Goal: Communication & Community: Share content

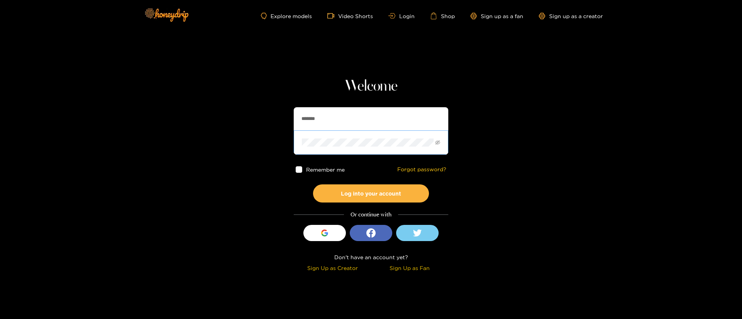
click at [314, 132] on span at bounding box center [371, 143] width 155 height 24
click at [319, 126] on input "*******" at bounding box center [371, 118] width 155 height 23
click at [326, 116] on input "*******" at bounding box center [371, 118] width 155 height 23
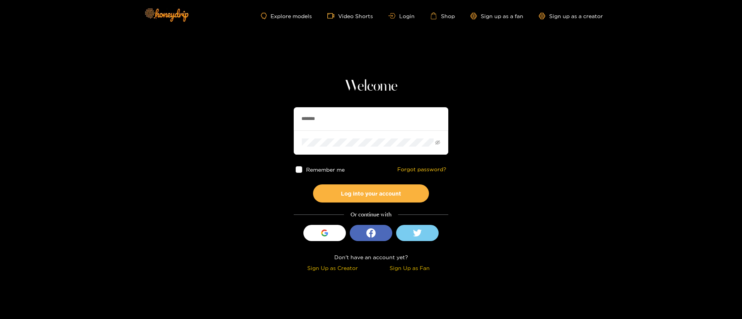
click at [326, 116] on input "*******" at bounding box center [371, 118] width 155 height 23
click at [343, 120] on input "text" at bounding box center [371, 118] width 155 height 23
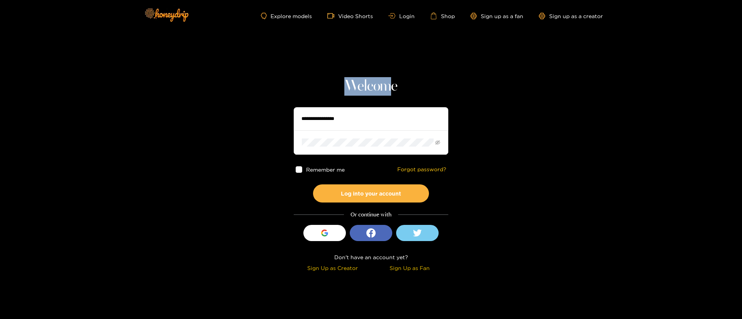
drag, startPoint x: 346, startPoint y: 82, endPoint x: 407, endPoint y: 82, distance: 61.0
click at [401, 82] on h1 "Welcome" at bounding box center [371, 86] width 155 height 19
click at [412, 82] on h1 "Welcome" at bounding box center [371, 86] width 155 height 19
drag, startPoint x: 396, startPoint y: 86, endPoint x: 336, endPoint y: 85, distance: 59.5
click at [336, 85] on h1 "Welcome" at bounding box center [371, 86] width 155 height 19
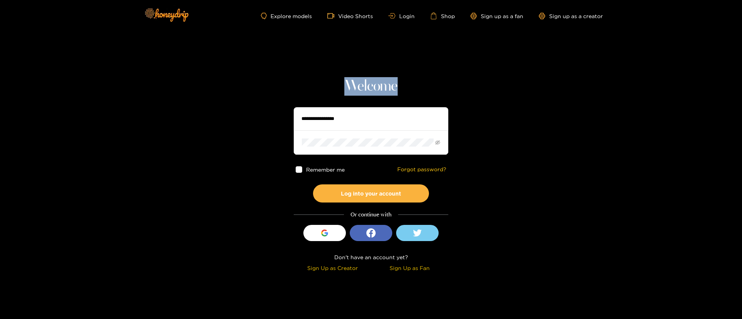
click at [343, 78] on h1 "Welcome" at bounding box center [371, 86] width 155 height 19
click at [351, 82] on h1 "Welcome" at bounding box center [371, 86] width 155 height 19
drag, startPoint x: 364, startPoint y: 86, endPoint x: 358, endPoint y: 91, distance: 8.2
click at [358, 91] on h1 "Welcome" at bounding box center [371, 86] width 155 height 19
click at [362, 86] on h1 "Welcome" at bounding box center [371, 86] width 155 height 19
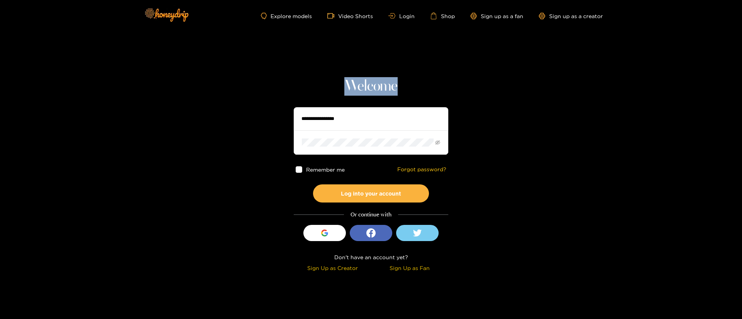
drag, startPoint x: 362, startPoint y: 86, endPoint x: 357, endPoint y: 89, distance: 5.3
click at [357, 89] on h1 "Welcome" at bounding box center [371, 86] width 155 height 19
drag, startPoint x: 356, startPoint y: 88, endPoint x: 362, endPoint y: 88, distance: 6.2
click at [362, 88] on h1 "Welcome" at bounding box center [371, 86] width 155 height 19
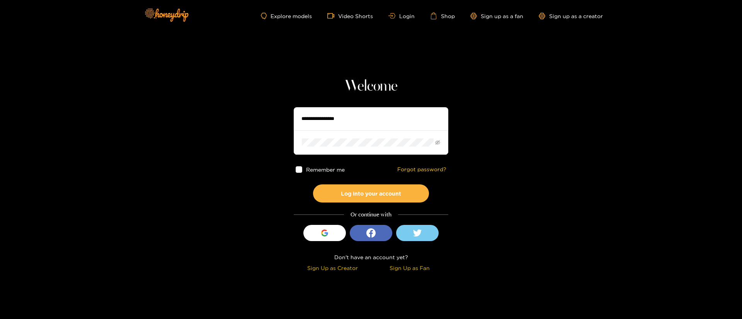
click at [368, 88] on h1 "Welcome" at bounding box center [371, 86] width 155 height 19
drag, startPoint x: 366, startPoint y: 86, endPoint x: 361, endPoint y: 87, distance: 5.5
click at [361, 87] on h1 "Welcome" at bounding box center [371, 86] width 155 height 19
click at [368, 88] on h1 "Welcome" at bounding box center [371, 86] width 155 height 19
drag, startPoint x: 372, startPoint y: 87, endPoint x: 366, endPoint y: 89, distance: 6.5
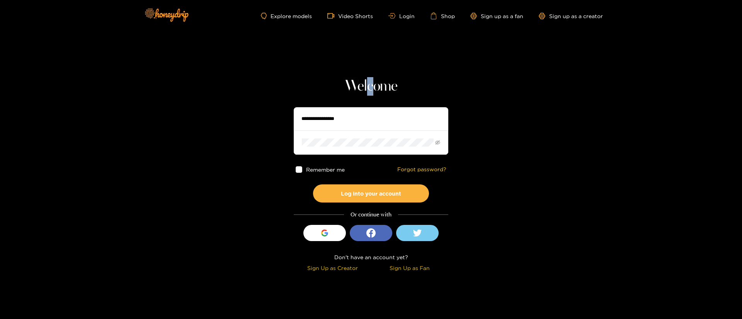
click at [366, 89] on h1 "Welcome" at bounding box center [371, 86] width 155 height 19
click at [372, 90] on h1 "Welcome" at bounding box center [371, 86] width 155 height 19
drag, startPoint x: 379, startPoint y: 87, endPoint x: 374, endPoint y: 86, distance: 4.3
click at [374, 86] on h1 "Welcome" at bounding box center [371, 86] width 155 height 19
click at [411, 85] on h1 "Welcome" at bounding box center [371, 86] width 155 height 19
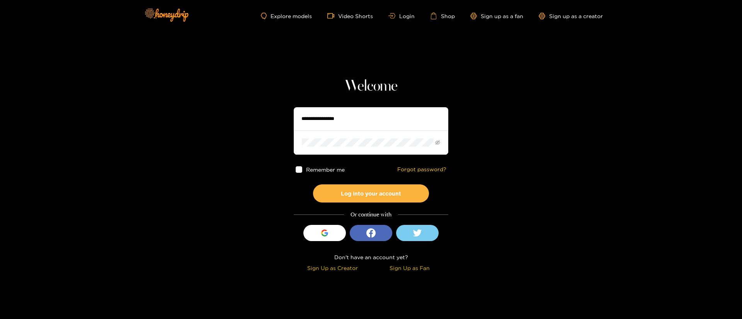
click at [397, 88] on h1 "Welcome" at bounding box center [371, 86] width 155 height 19
drag, startPoint x: 390, startPoint y: 85, endPoint x: 400, endPoint y: 87, distance: 10.5
click at [400, 87] on h1 "Welcome" at bounding box center [371, 86] width 155 height 19
click at [382, 91] on h1 "Welcome" at bounding box center [371, 86] width 155 height 19
drag, startPoint x: 382, startPoint y: 88, endPoint x: 389, endPoint y: 87, distance: 7.4
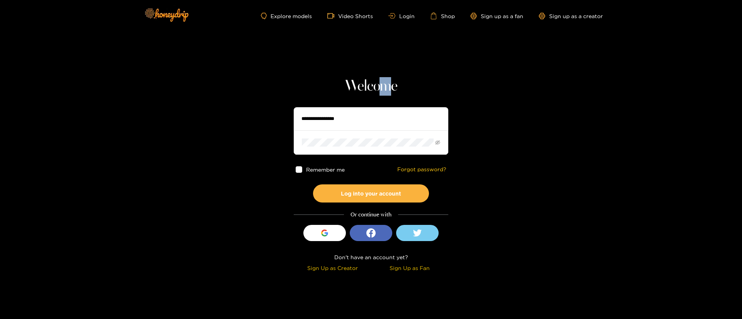
click at [389, 87] on h1 "Welcome" at bounding box center [371, 86] width 155 height 19
drag, startPoint x: 348, startPoint y: 86, endPoint x: 352, endPoint y: 84, distance: 4.7
click at [352, 84] on h1 "Welcome" at bounding box center [371, 86] width 155 height 19
drag, startPoint x: 363, startPoint y: 88, endPoint x: 358, endPoint y: 88, distance: 5.8
click at [358, 88] on h1 "Welcome" at bounding box center [371, 86] width 155 height 19
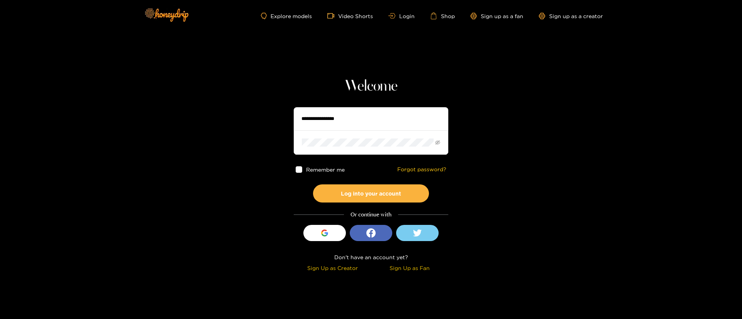
click at [366, 86] on h1 "Welcome" at bounding box center [371, 86] width 155 height 19
click at [359, 85] on h1 "Welcome" at bounding box center [371, 86] width 155 height 19
drag, startPoint x: 362, startPoint y: 85, endPoint x: 372, endPoint y: 86, distance: 10.1
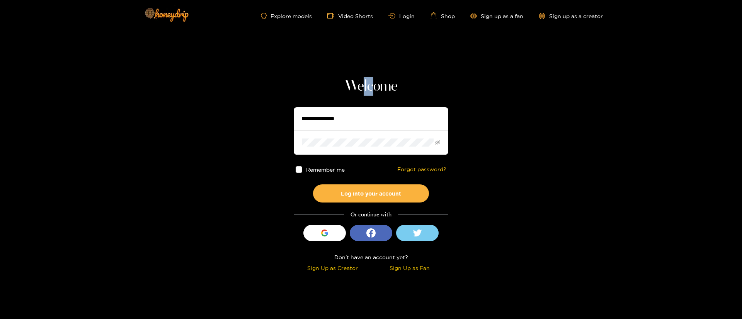
click at [372, 86] on h1 "Welcome" at bounding box center [371, 86] width 155 height 19
click at [365, 89] on h1 "Welcome" at bounding box center [371, 86] width 155 height 19
click at [364, 88] on h1 "Welcome" at bounding box center [371, 86] width 155 height 19
click at [376, 84] on h1 "Welcome" at bounding box center [371, 86] width 155 height 19
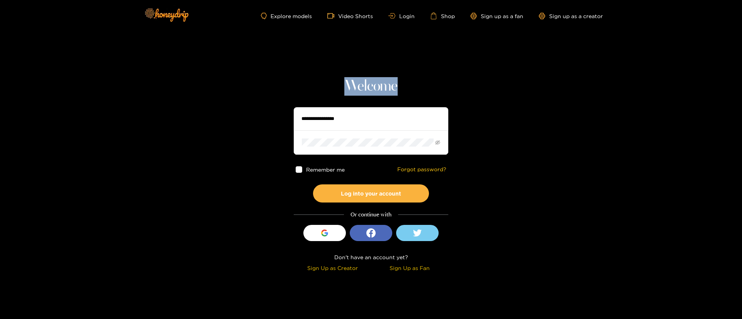
drag, startPoint x: 376, startPoint y: 85, endPoint x: 368, endPoint y: 86, distance: 7.8
click at [368, 86] on h1 "Welcome" at bounding box center [371, 86] width 155 height 19
drag, startPoint x: 370, startPoint y: 89, endPoint x: 366, endPoint y: 90, distance: 4.0
click at [366, 90] on h1 "Welcome" at bounding box center [371, 86] width 155 height 19
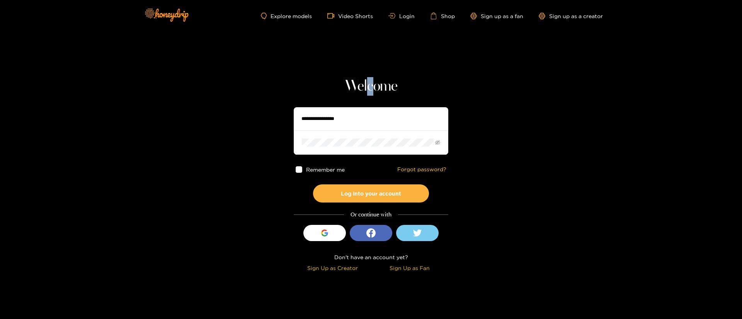
click at [374, 82] on h1 "Welcome" at bounding box center [371, 86] width 155 height 19
drag, startPoint x: 389, startPoint y: 90, endPoint x: 398, endPoint y: 90, distance: 8.5
click at [398, 90] on h1 "Welcome" at bounding box center [371, 86] width 155 height 19
click at [384, 74] on section "Welcome Remember me Forgot password? Log into your account Or continue with Sig…" at bounding box center [371, 137] width 742 height 275
click at [347, 125] on input "text" at bounding box center [371, 118] width 155 height 23
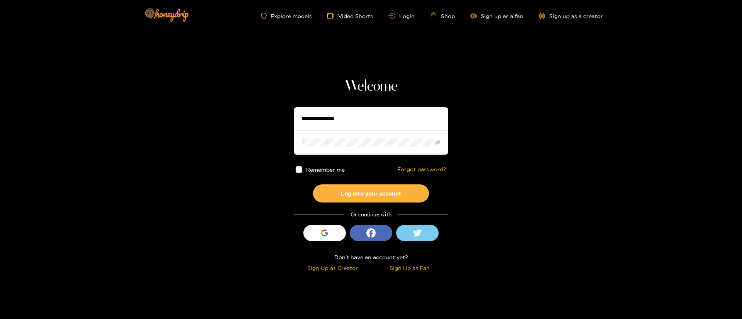
click at [347, 125] on input "text" at bounding box center [371, 118] width 155 height 23
click at [346, 124] on input "text" at bounding box center [371, 118] width 155 height 23
paste input "**********"
type input "**********"
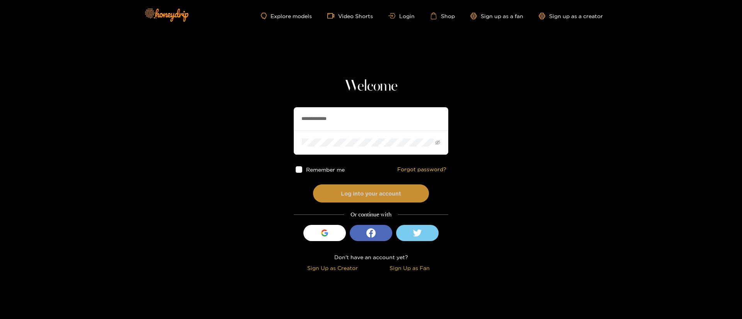
click at [377, 195] on button "Log into your account" at bounding box center [371, 194] width 116 height 18
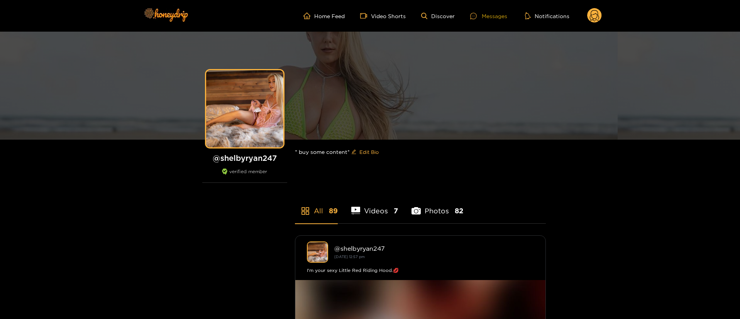
click at [473, 19] on div "Messages" at bounding box center [488, 16] width 37 height 9
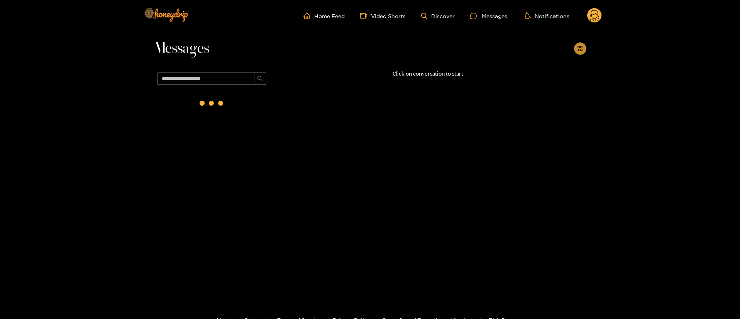
click at [579, 46] on icon "appstore-add" at bounding box center [580, 48] width 5 height 5
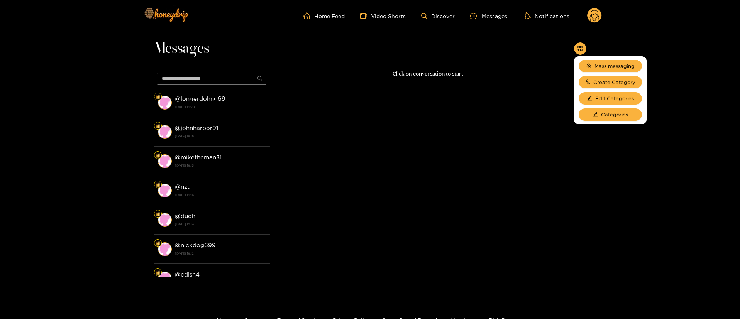
click at [509, 56] on div "Messages" at bounding box center [370, 51] width 433 height 38
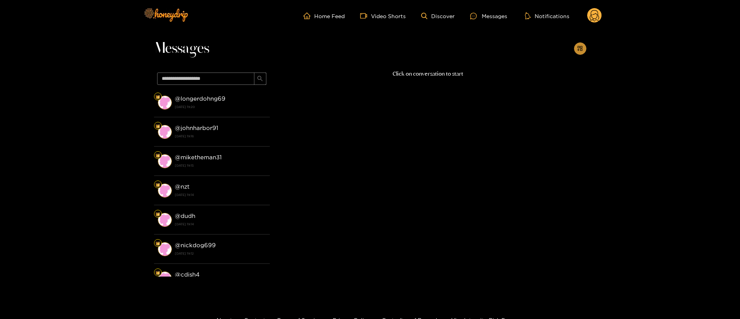
click at [575, 49] on button "button" at bounding box center [580, 48] width 12 height 12
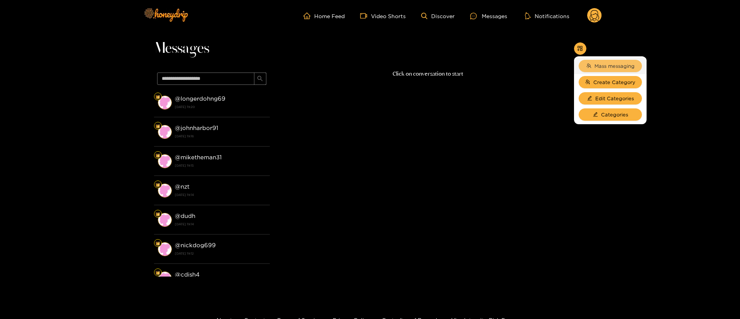
click at [608, 66] on span "Mass messaging" at bounding box center [615, 66] width 40 height 8
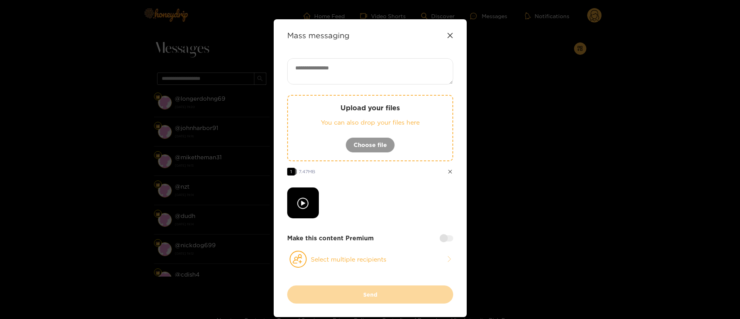
click at [363, 84] on textarea at bounding box center [370, 71] width 166 height 26
click at [367, 69] on textarea at bounding box center [370, 71] width 166 height 26
click at [380, 52] on div "Mass messaging Upload your files You can also drop your files here Choose file …" at bounding box center [370, 168] width 193 height 298
click at [451, 39] on div "Mass messaging" at bounding box center [370, 35] width 166 height 9
click at [450, 37] on div "Mass messaging" at bounding box center [370, 35] width 166 height 9
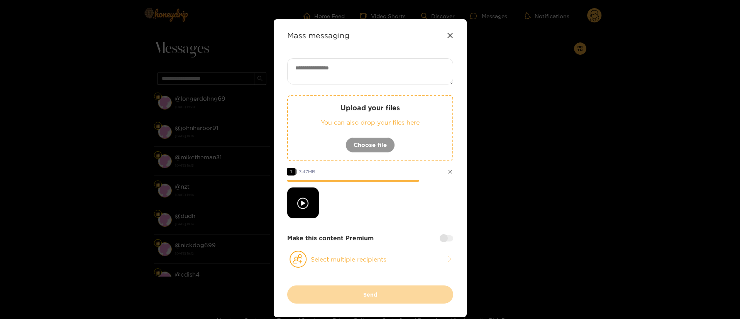
click at [449, 36] on icon at bounding box center [450, 35] width 6 height 6
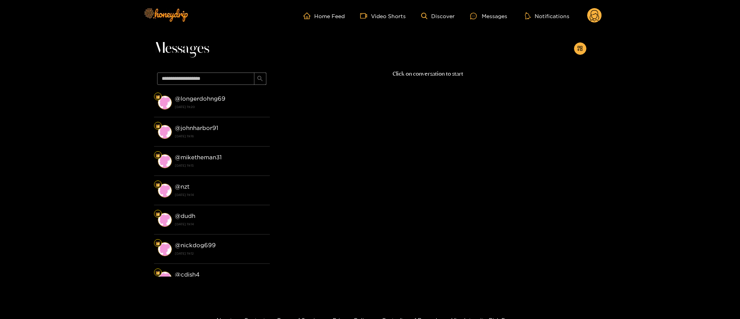
drag, startPoint x: 582, startPoint y: 17, endPoint x: 599, endPoint y: 16, distance: 16.2
click at [585, 16] on ul "Home Feed Video Shorts Discover Messages Notifications" at bounding box center [453, 15] width 299 height 15
click at [599, 16] on icon at bounding box center [594, 17] width 9 height 14
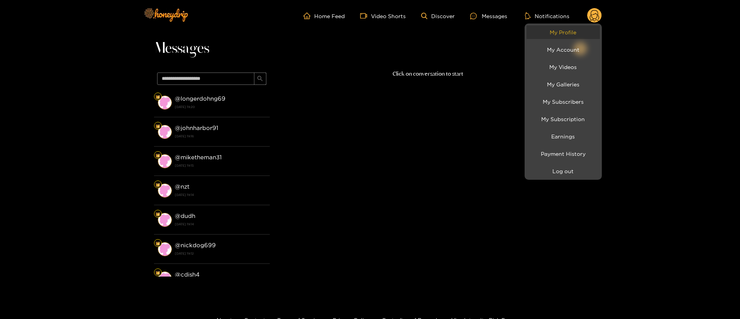
click at [584, 32] on link "My Profile" at bounding box center [563, 32] width 73 height 14
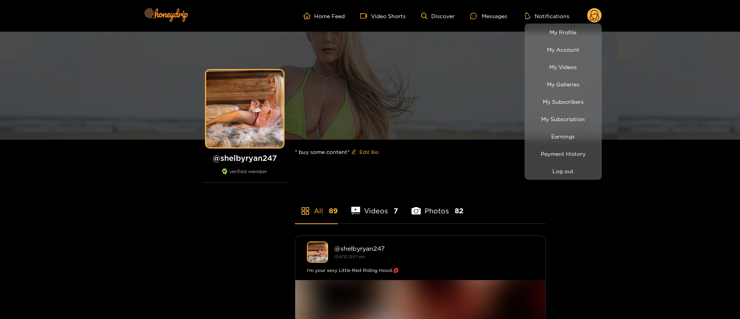
click at [483, 15] on div at bounding box center [370, 159] width 740 height 319
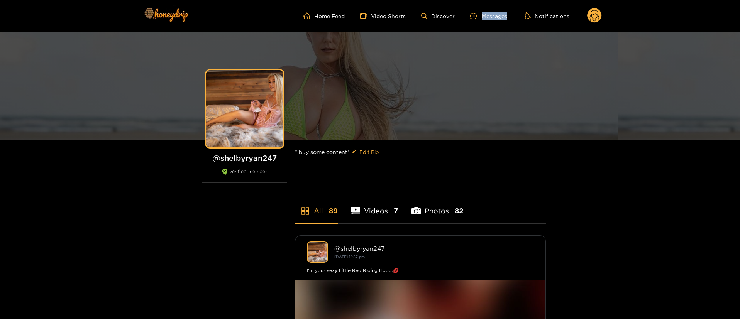
click at [484, 15] on div "Messages" at bounding box center [488, 16] width 37 height 9
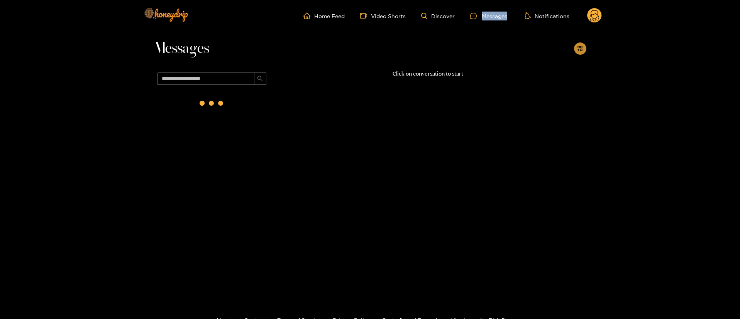
click at [579, 53] on button "button" at bounding box center [580, 48] width 12 height 12
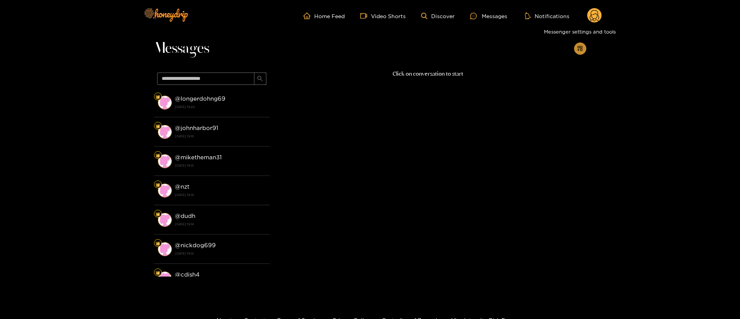
click at [585, 49] on button "button" at bounding box center [580, 48] width 12 height 12
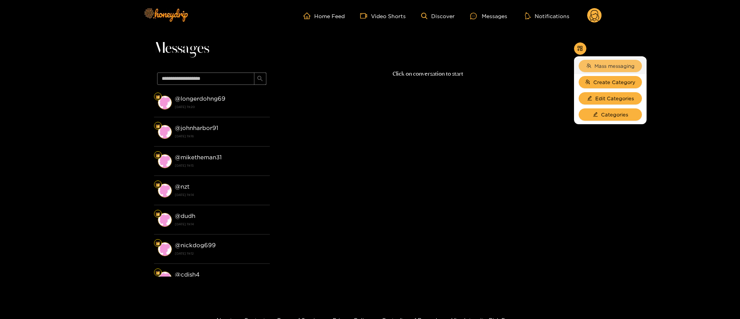
click at [595, 65] on span "Mass messaging" at bounding box center [615, 66] width 40 height 8
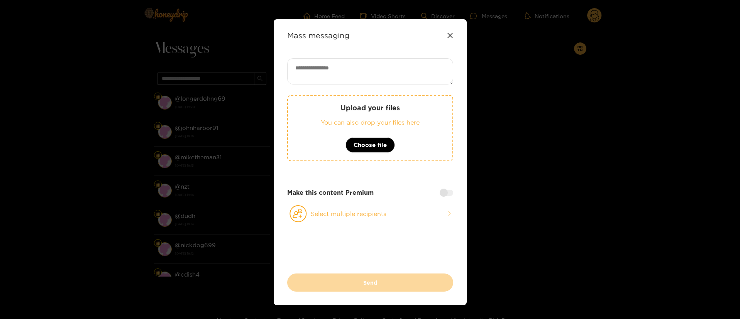
click at [402, 73] on textarea at bounding box center [370, 71] width 166 height 26
paste textarea "**********"
type textarea "**********"
drag, startPoint x: 159, startPoint y: 74, endPoint x: 139, endPoint y: 72, distance: 20.2
click at [139, 72] on div "**********" at bounding box center [370, 159] width 740 height 319
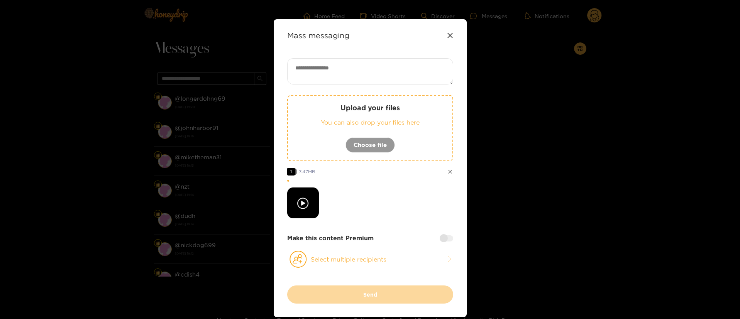
click at [387, 228] on div "Upload your files You can also drop your files here Choose file 1 7.47 MB Make …" at bounding box center [370, 172] width 166 height 228
click at [374, 256] on button "Select multiple recipients" at bounding box center [370, 260] width 166 height 18
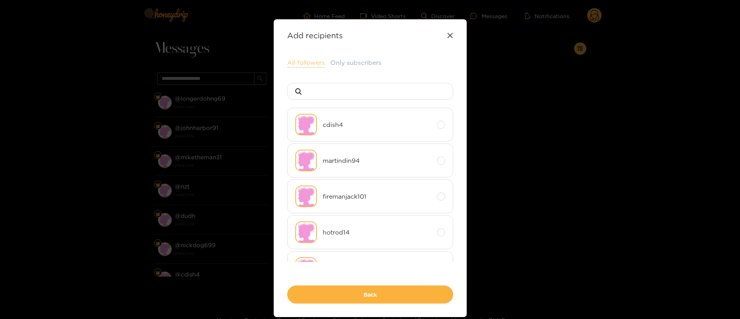
click at [316, 64] on button "All followers" at bounding box center [305, 62] width 37 height 9
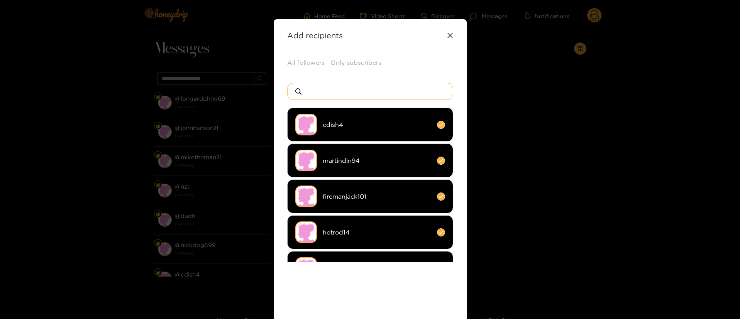
click at [384, 94] on input at bounding box center [374, 91] width 136 height 16
click at [365, 92] on input at bounding box center [374, 91] width 136 height 16
click at [365, 93] on input at bounding box center [374, 91] width 136 height 16
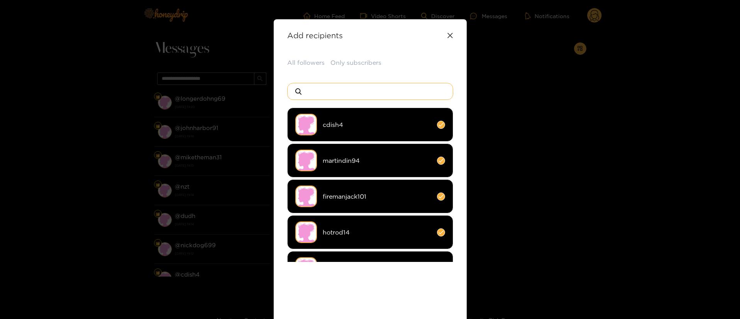
click at [365, 93] on input at bounding box center [374, 91] width 136 height 16
click at [402, 62] on div "All followers Only subscribers" at bounding box center [370, 62] width 166 height 9
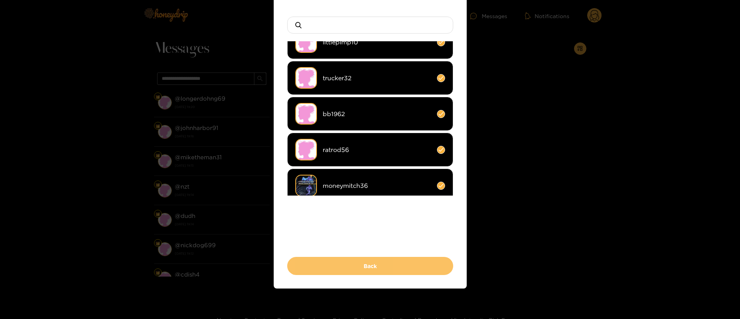
scroll to position [67, 0]
click at [380, 268] on button "Back" at bounding box center [370, 266] width 166 height 18
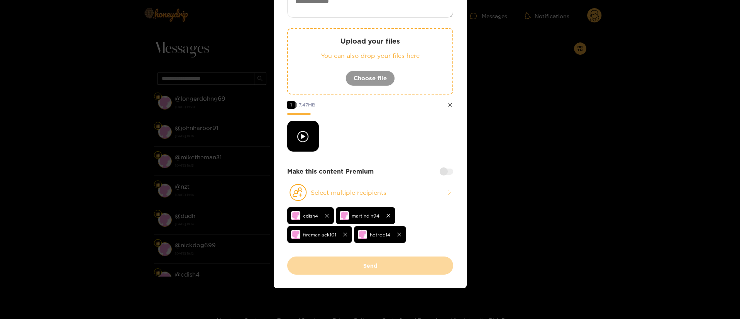
click at [447, 174] on div at bounding box center [447, 172] width 14 height 6
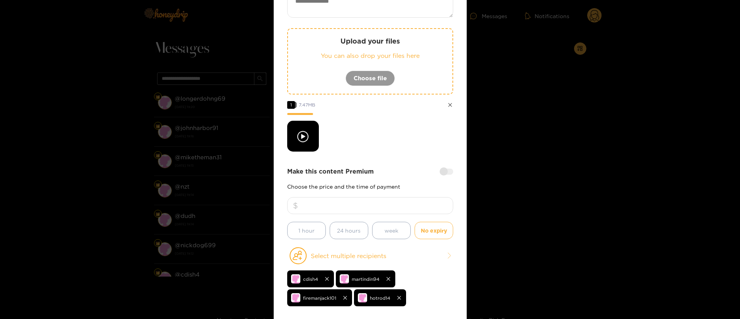
click at [408, 157] on div "Upload your files You can also drop your files here Choose file 1 7.47 MB Make …" at bounding box center [370, 156] width 166 height 329
click at [392, 207] on input "number" at bounding box center [370, 205] width 166 height 17
click at [397, 171] on div "Make this content Premium" at bounding box center [370, 171] width 166 height 9
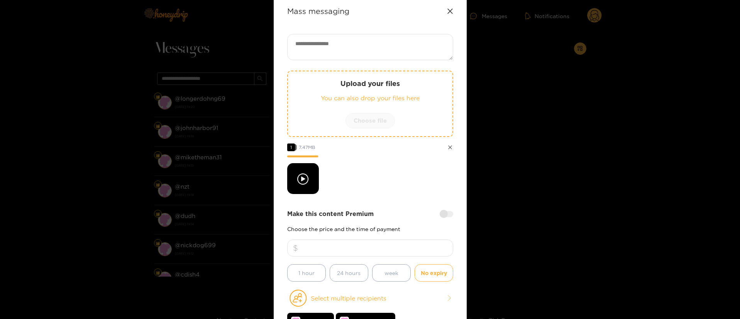
scroll to position [0, 0]
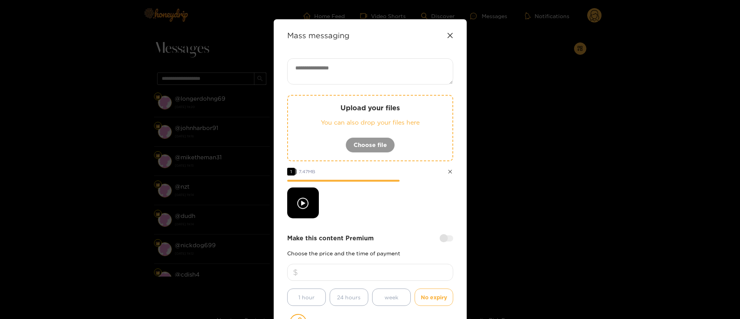
click at [363, 210] on div at bounding box center [370, 203] width 166 height 31
click at [367, 72] on textarea at bounding box center [370, 71] width 166 height 26
click at [372, 64] on textarea at bounding box center [370, 71] width 166 height 26
click at [360, 74] on textarea at bounding box center [370, 71] width 166 height 26
click at [359, 67] on textarea at bounding box center [370, 71] width 166 height 26
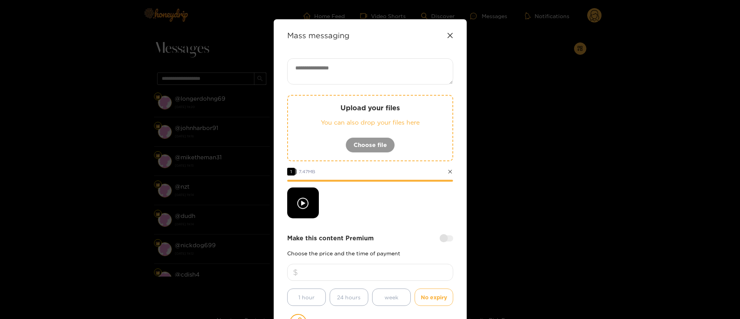
click at [344, 66] on textarea at bounding box center [370, 71] width 166 height 26
click at [395, 232] on div "Upload your files You can also drop your files here Choose file 1 7.47 MB Make …" at bounding box center [370, 222] width 166 height 329
click at [402, 70] on textarea at bounding box center [370, 71] width 166 height 26
click at [450, 33] on icon at bounding box center [450, 35] width 6 height 6
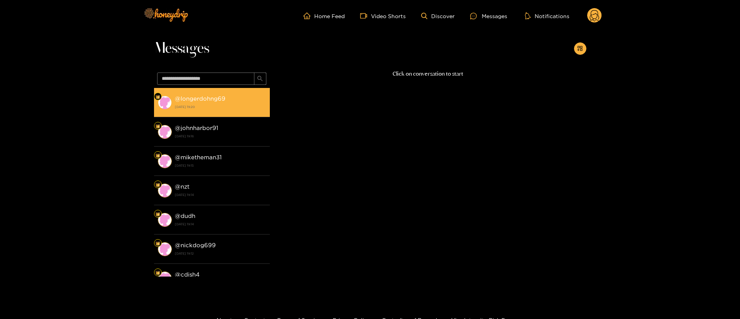
click at [224, 90] on li "@ longerdohng69 [DATE] 19:20" at bounding box center [212, 102] width 116 height 29
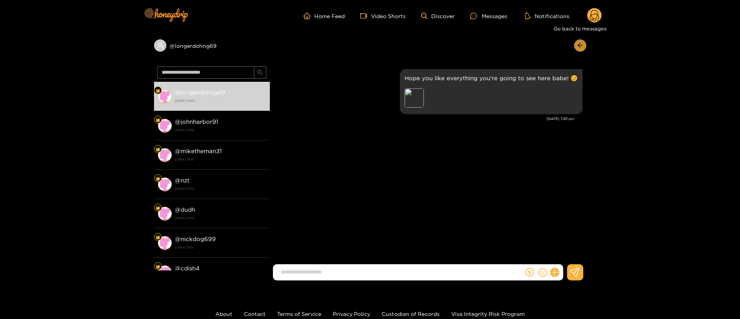
click at [582, 44] on icon "arrow-left" at bounding box center [580, 45] width 6 height 6
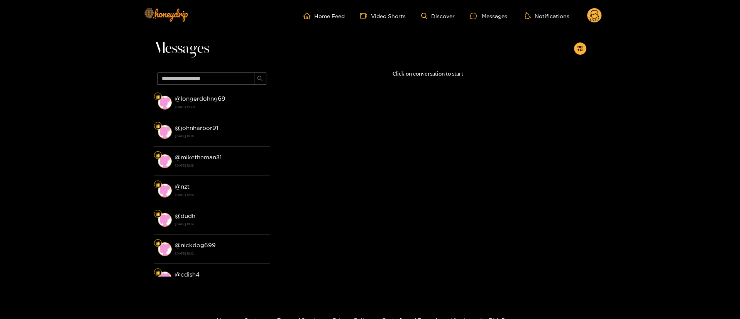
click at [590, 20] on icon at bounding box center [595, 15] width 15 height 15
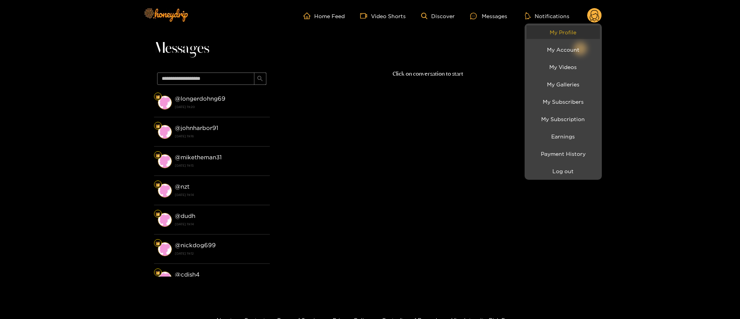
click at [572, 31] on link "My Profile" at bounding box center [563, 32] width 73 height 14
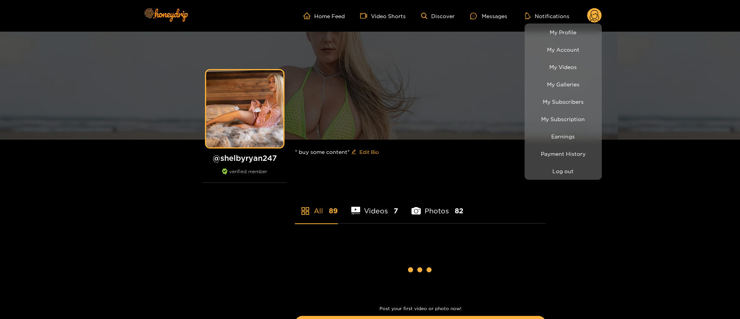
click at [491, 19] on div at bounding box center [370, 159] width 740 height 319
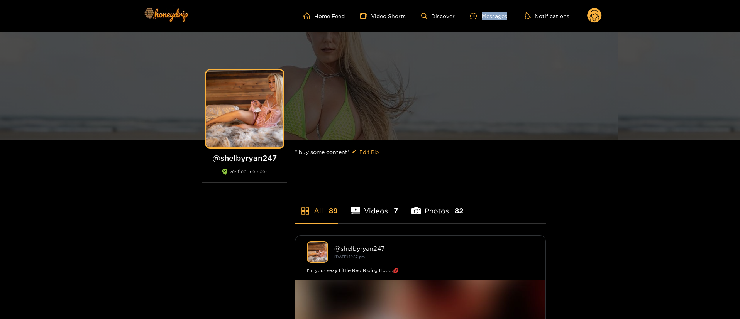
click at [491, 19] on div "Messages" at bounding box center [488, 16] width 37 height 9
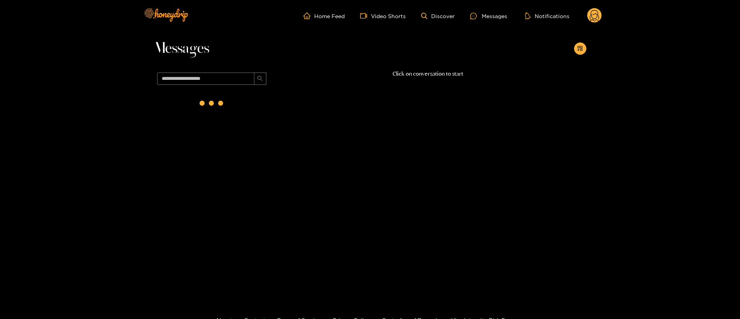
click at [572, 46] on div "Messages" at bounding box center [370, 51] width 433 height 38
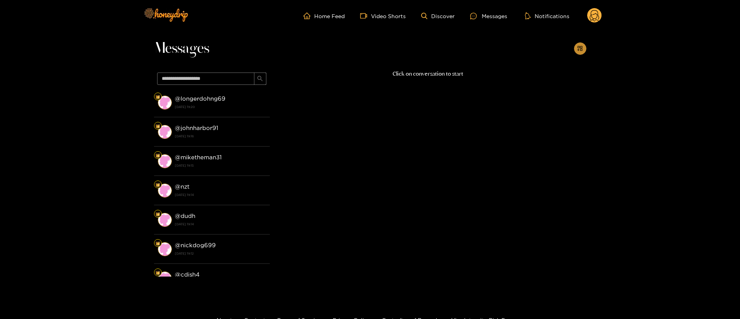
click at [579, 51] on span "appstore-add" at bounding box center [580, 49] width 6 height 7
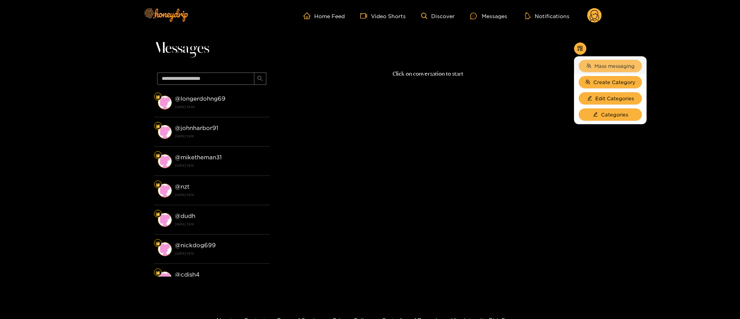
click at [599, 67] on span "Mass messaging" at bounding box center [615, 66] width 40 height 8
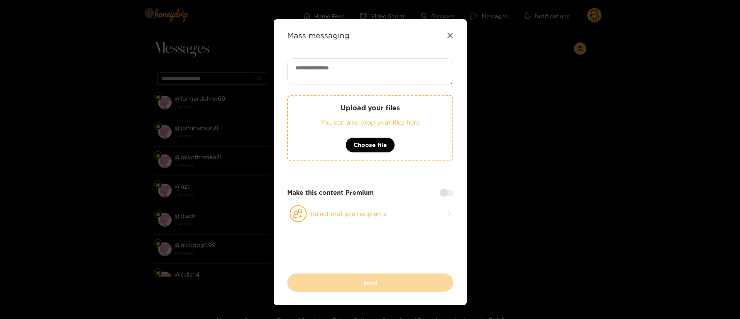
click at [416, 67] on textarea at bounding box center [370, 71] width 166 height 26
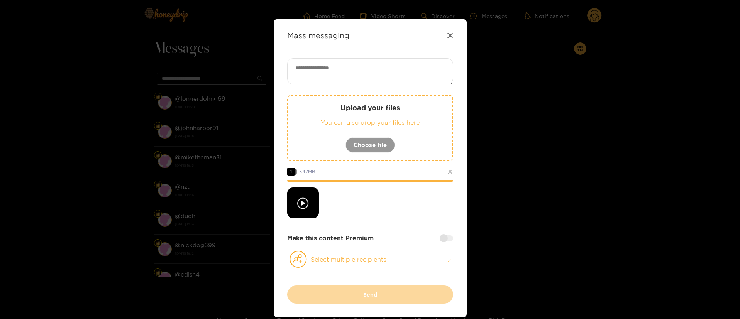
click at [365, 63] on textarea at bounding box center [370, 71] width 166 height 26
paste textarea "**********"
type textarea "**********"
click at [373, 256] on button "Select multiple recipients" at bounding box center [370, 260] width 166 height 18
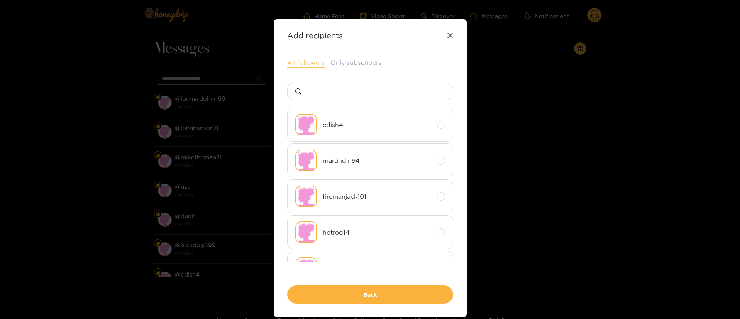
click at [309, 59] on button "All followers" at bounding box center [305, 62] width 37 height 9
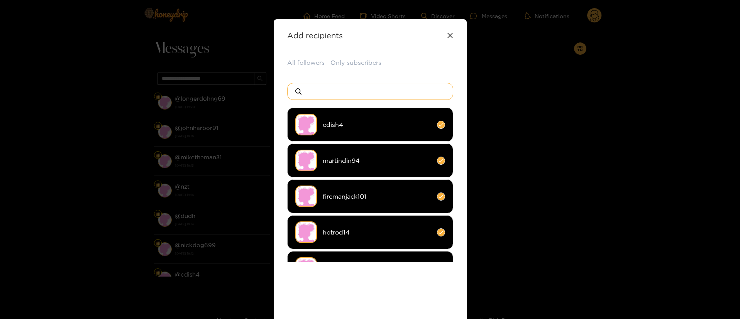
click at [355, 95] on input at bounding box center [374, 91] width 136 height 16
click at [421, 67] on div "All followers Only subscribers" at bounding box center [370, 62] width 166 height 9
click at [387, 288] on div "All followers Only subscribers cdish4 martindin94 firemanjack101 hotrod14 vanit…" at bounding box center [370, 200] width 166 height 284
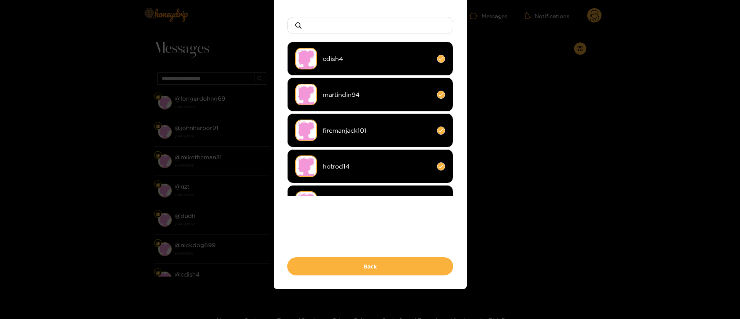
scroll to position [67, 0]
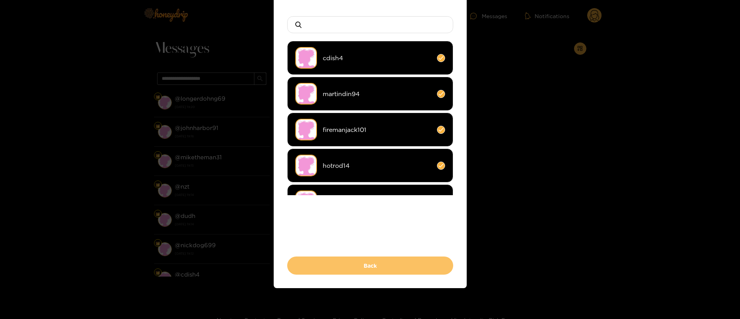
click at [378, 275] on button "Back" at bounding box center [370, 266] width 166 height 18
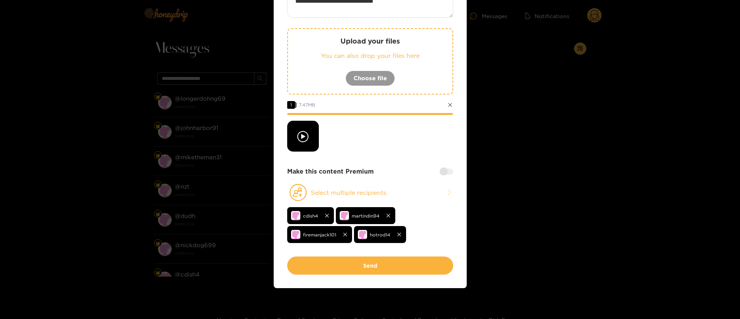
click at [404, 128] on div at bounding box center [370, 136] width 166 height 31
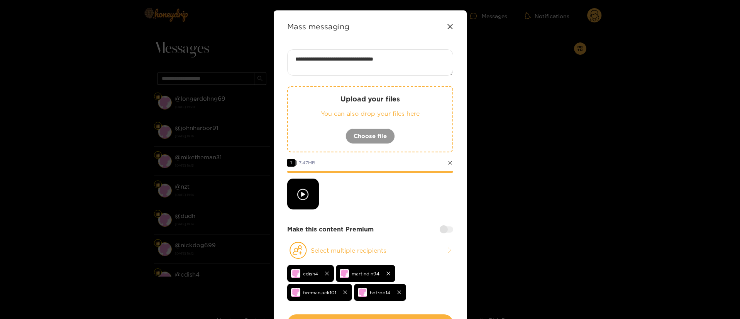
click at [403, 200] on div at bounding box center [370, 194] width 166 height 31
click at [449, 228] on div at bounding box center [447, 230] width 14 height 6
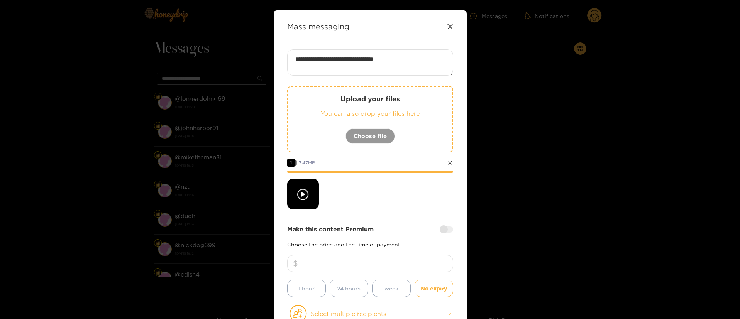
click at [406, 261] on input "number" at bounding box center [370, 263] width 166 height 17
type input "**"
click at [374, 211] on div "**********" at bounding box center [370, 213] width 166 height 329
click at [423, 67] on textarea "**********" at bounding box center [370, 62] width 166 height 26
drag, startPoint x: 424, startPoint y: 55, endPoint x: 273, endPoint y: 53, distance: 151.4
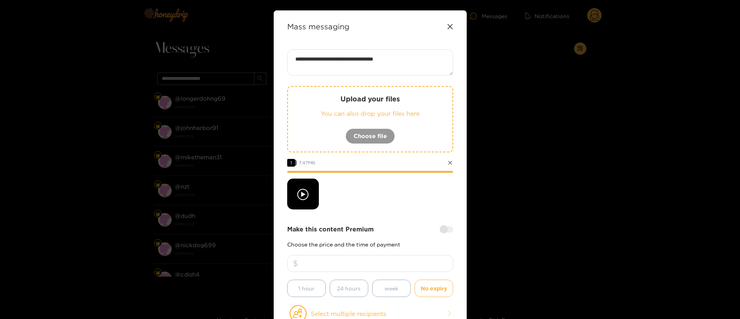
click at [274, 53] on div "**********" at bounding box center [370, 209] width 193 height 399
click at [450, 57] on textarea "**********" at bounding box center [370, 62] width 166 height 26
click at [401, 58] on textarea "**********" at bounding box center [370, 62] width 166 height 26
click at [396, 61] on textarea "**********" at bounding box center [370, 62] width 166 height 26
click at [382, 229] on div "Make this content Premium" at bounding box center [370, 229] width 166 height 9
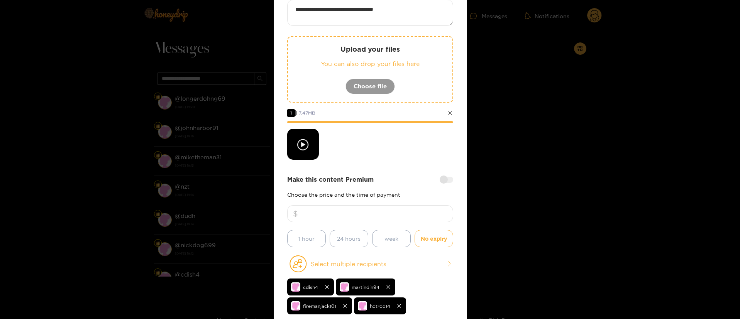
scroll to position [0, 0]
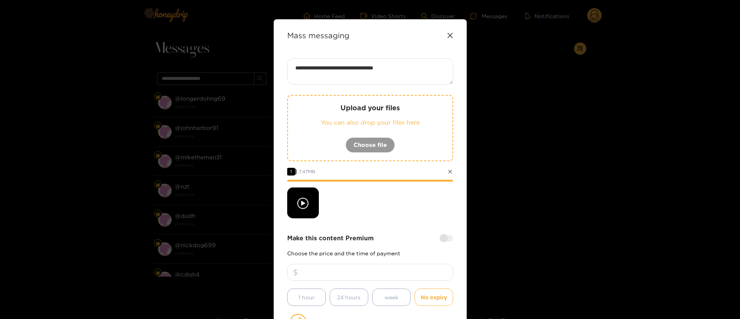
click at [402, 212] on div at bounding box center [370, 203] width 166 height 31
click at [367, 208] on div at bounding box center [370, 203] width 166 height 31
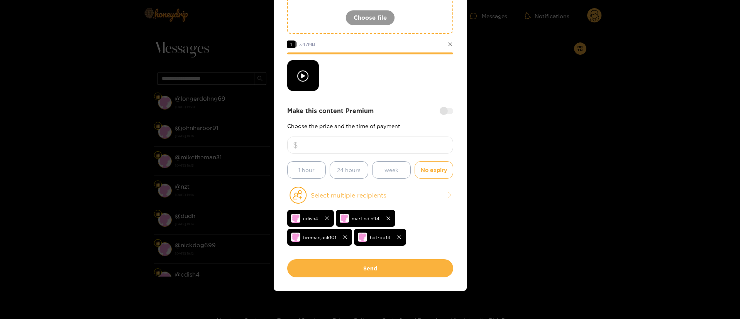
scroll to position [130, 0]
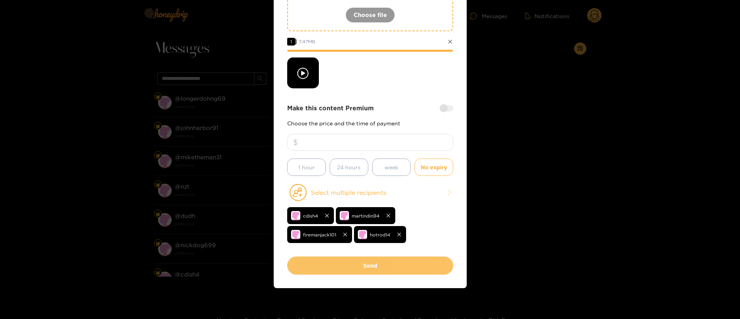
click at [373, 266] on button "Send" at bounding box center [370, 266] width 166 height 18
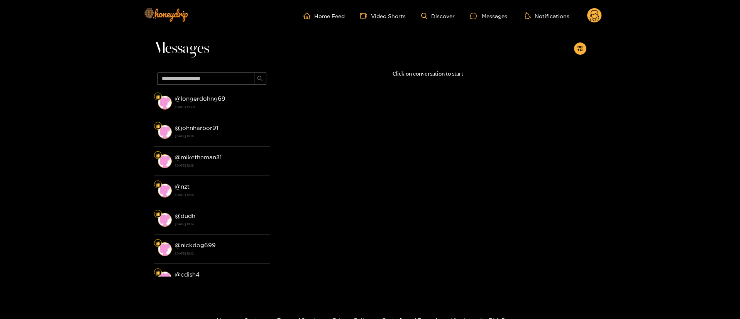
click at [594, 19] on icon at bounding box center [594, 17] width 9 height 14
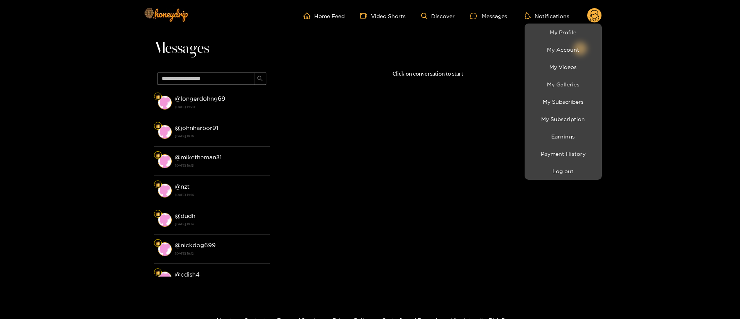
click at [587, 24] on li "My Profile" at bounding box center [563, 32] width 77 height 17
click at [581, 33] on link "My Profile" at bounding box center [563, 32] width 73 height 14
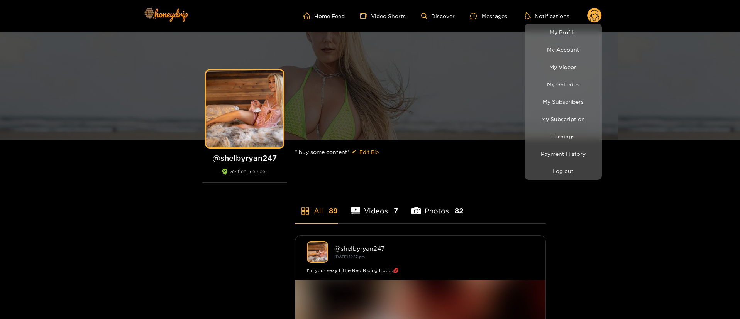
click at [600, 14] on div at bounding box center [370, 159] width 740 height 319
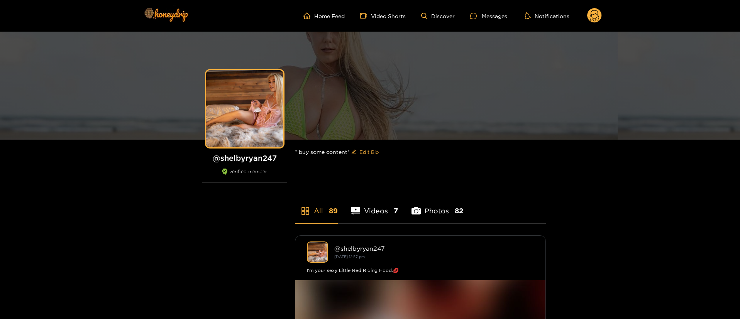
click at [599, 15] on circle at bounding box center [595, 15] width 15 height 15
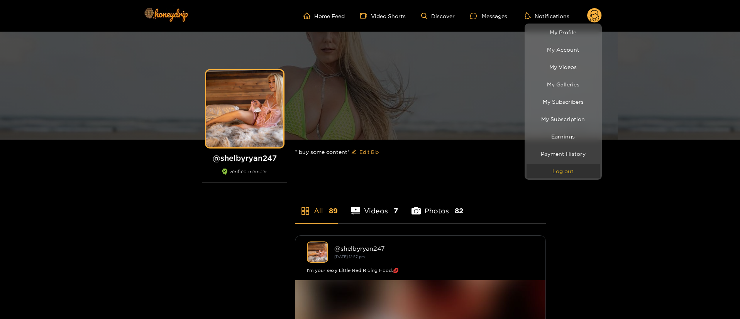
click at [567, 171] on button "Log out" at bounding box center [563, 172] width 73 height 14
